Goal: Check status: Check status

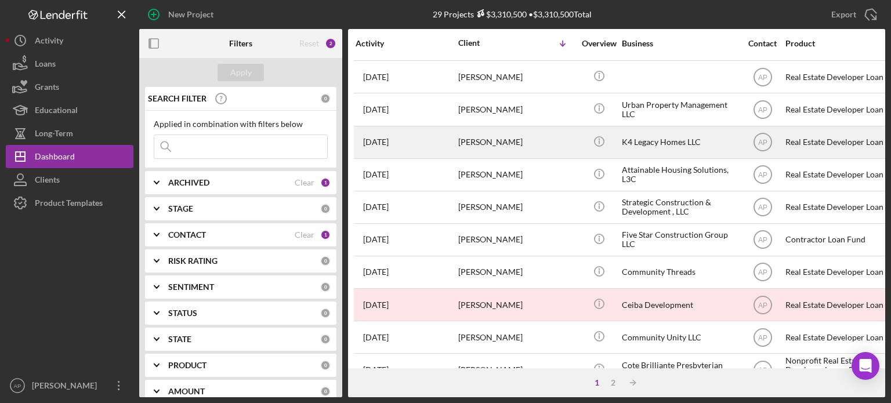
scroll to position [518, 0]
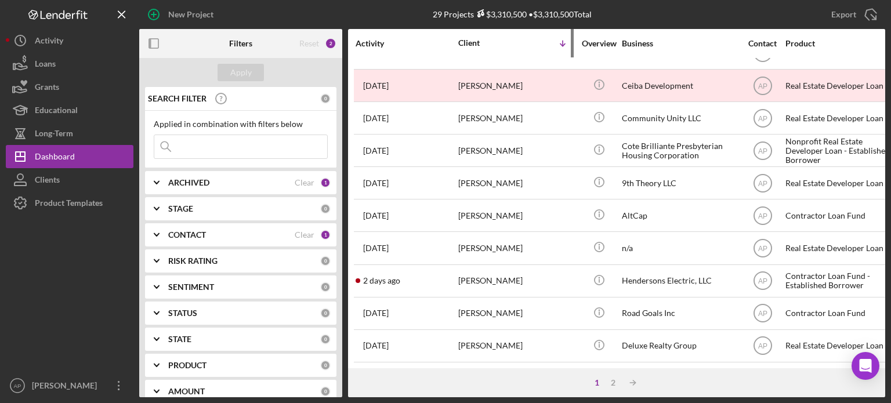
click at [474, 48] on div "Client" at bounding box center [487, 42] width 58 height 9
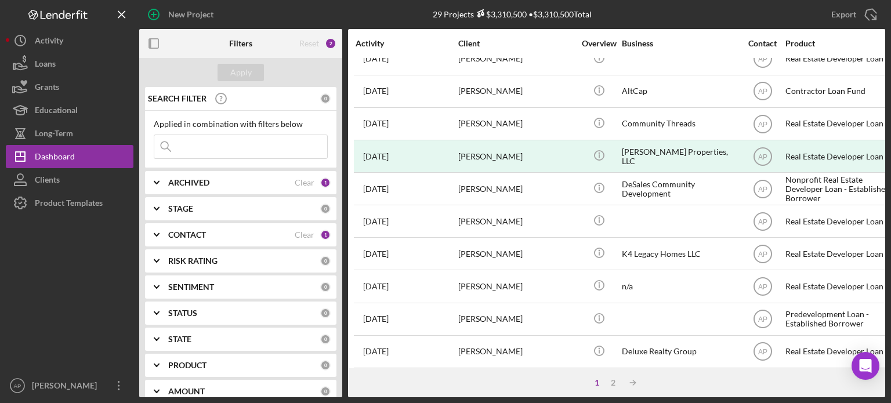
scroll to position [116, 0]
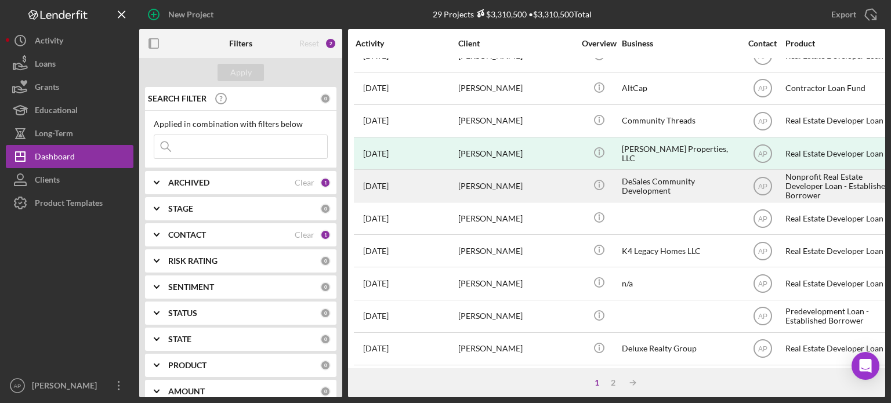
click at [503, 182] on div "[PERSON_NAME]" at bounding box center [516, 186] width 116 height 31
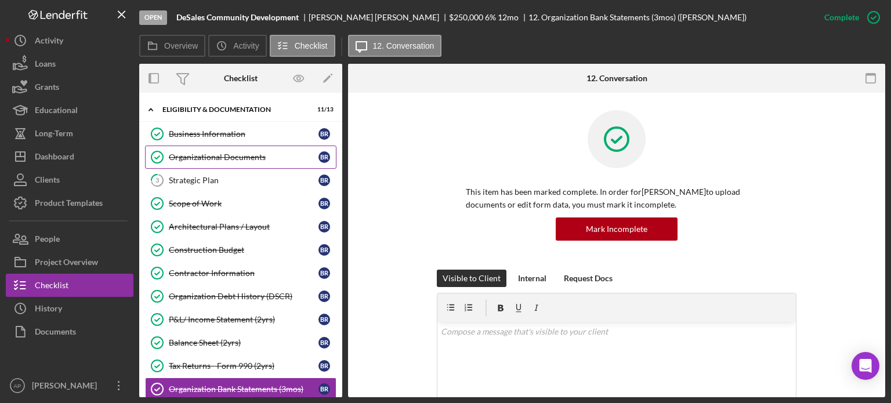
click at [191, 157] on div "Organizational Documents" at bounding box center [244, 157] width 150 height 9
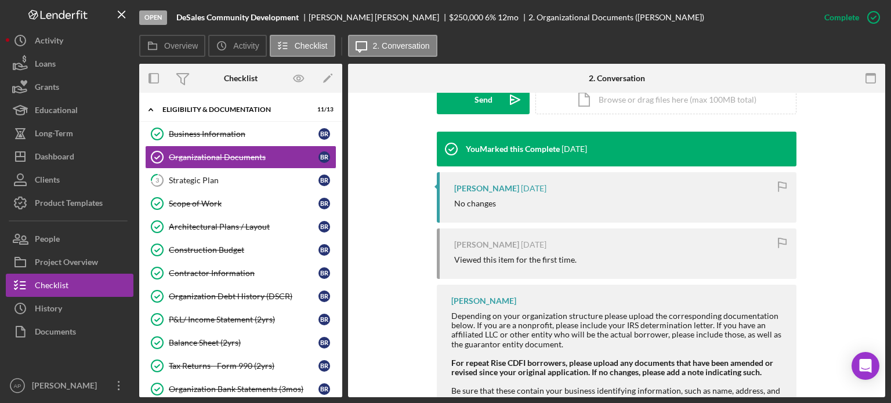
scroll to position [411, 0]
